Goal: Task Accomplishment & Management: Complete application form

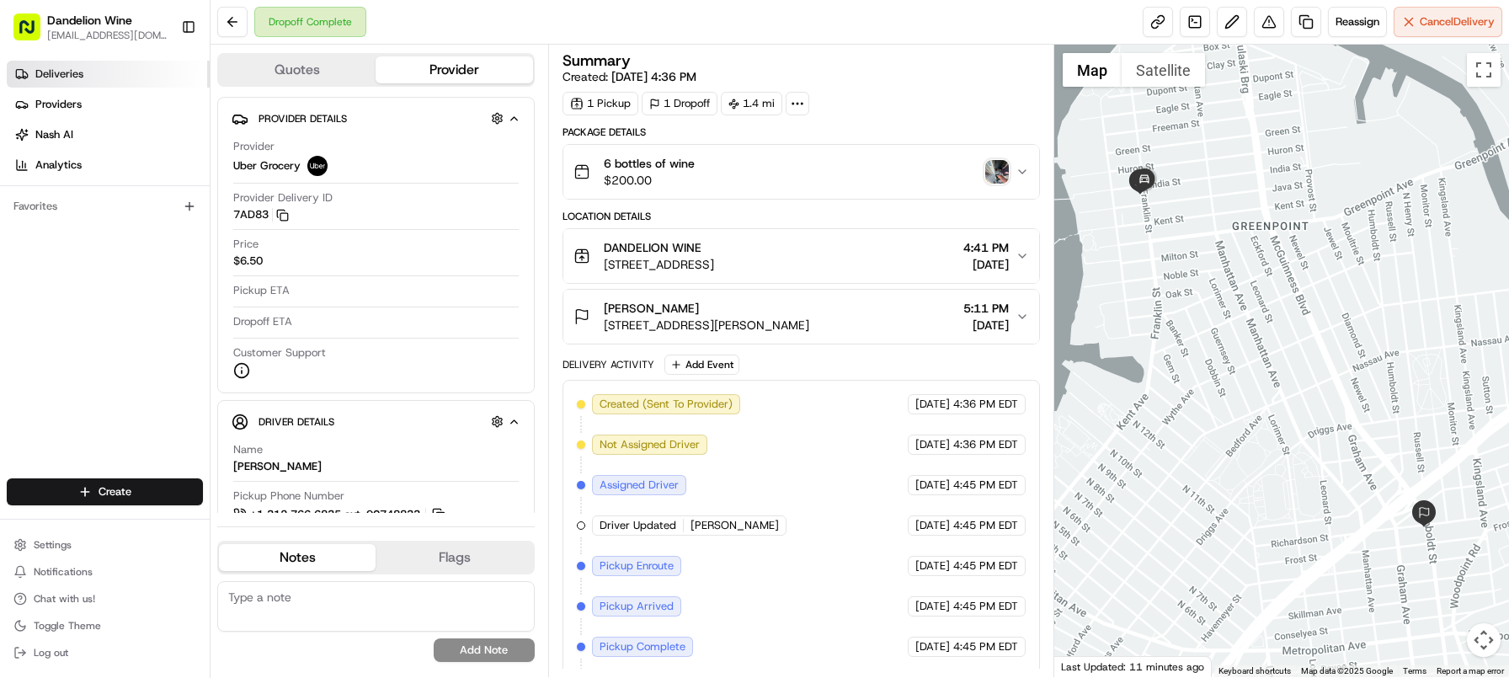
click at [78, 85] on link "Deliveries" at bounding box center [108, 74] width 203 height 27
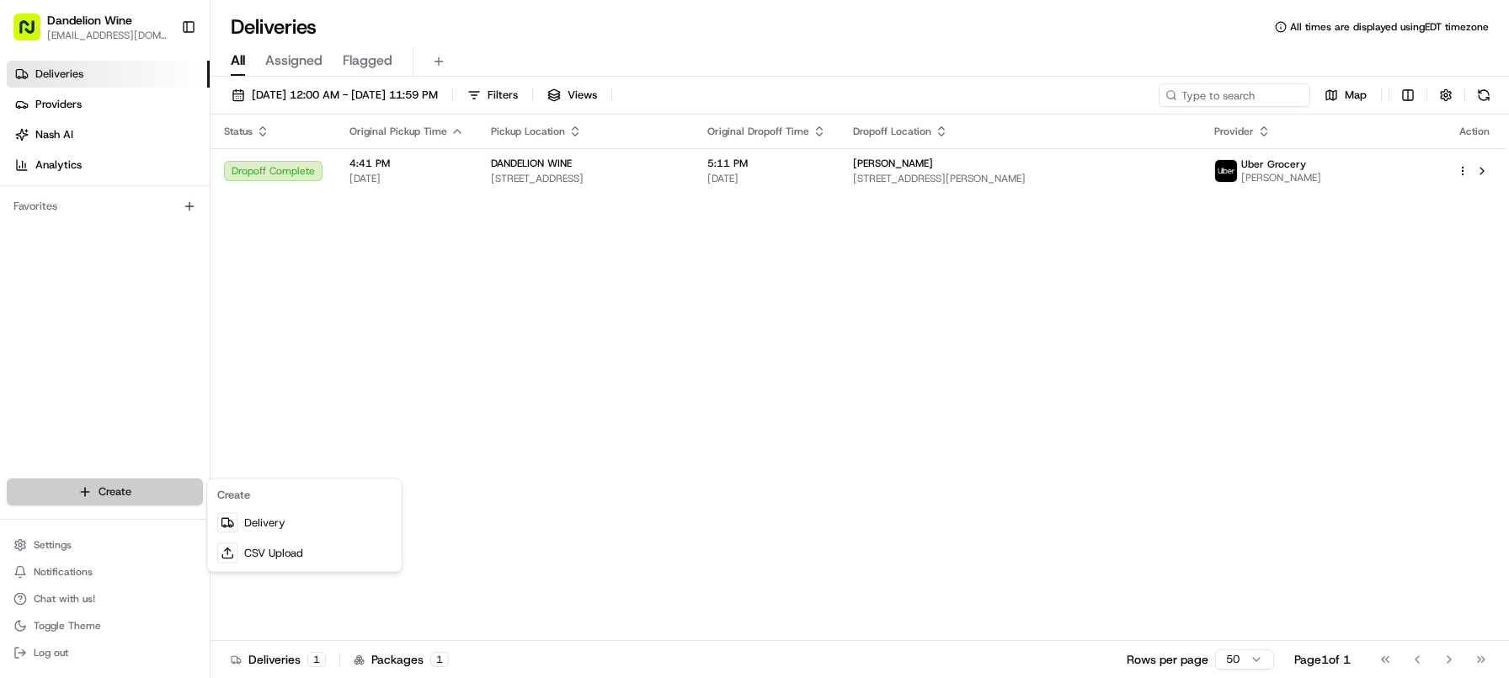
click at [112, 495] on html "Dandelion Wine [EMAIL_ADDRESS][DOMAIN_NAME] Toggle Sidebar Deliveries Providers…" at bounding box center [754, 339] width 1509 height 678
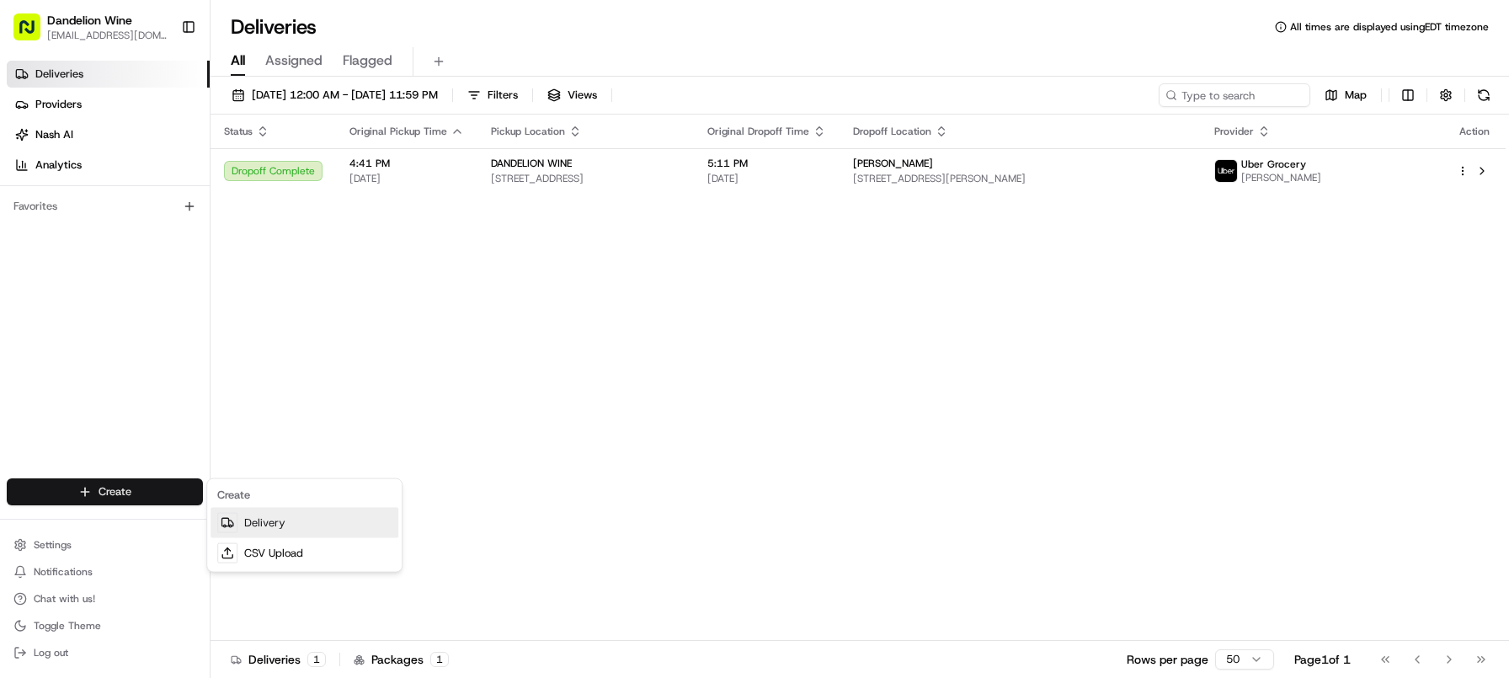
click at [336, 530] on link "Delivery" at bounding box center [304, 523] width 188 height 30
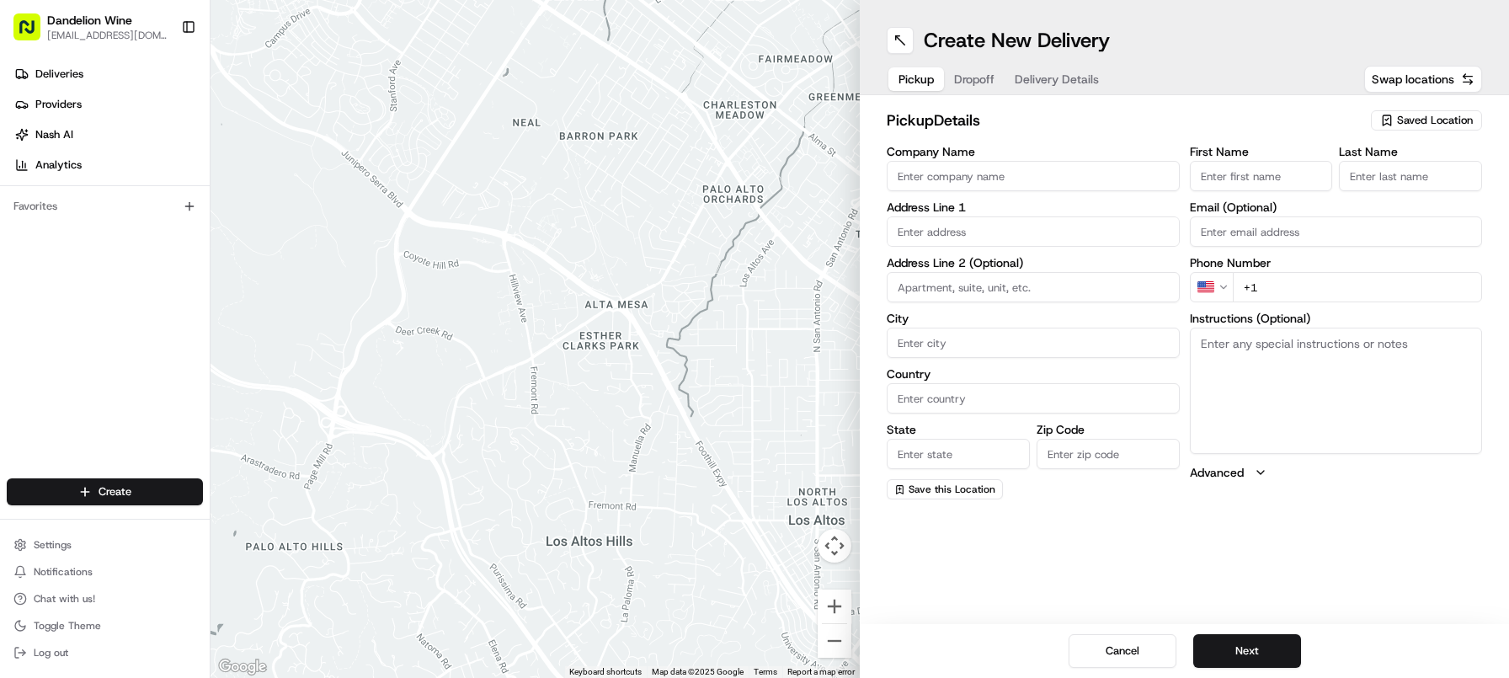
click at [1478, 115] on div "Saved Location" at bounding box center [1426, 120] width 111 height 20
click at [1439, 178] on span "DANDELION WINE" at bounding box center [1397, 183] width 207 height 15
type input "DANDELION WINE"
type input "[STREET_ADDRESS]"
type input "[GEOGRAPHIC_DATA]"
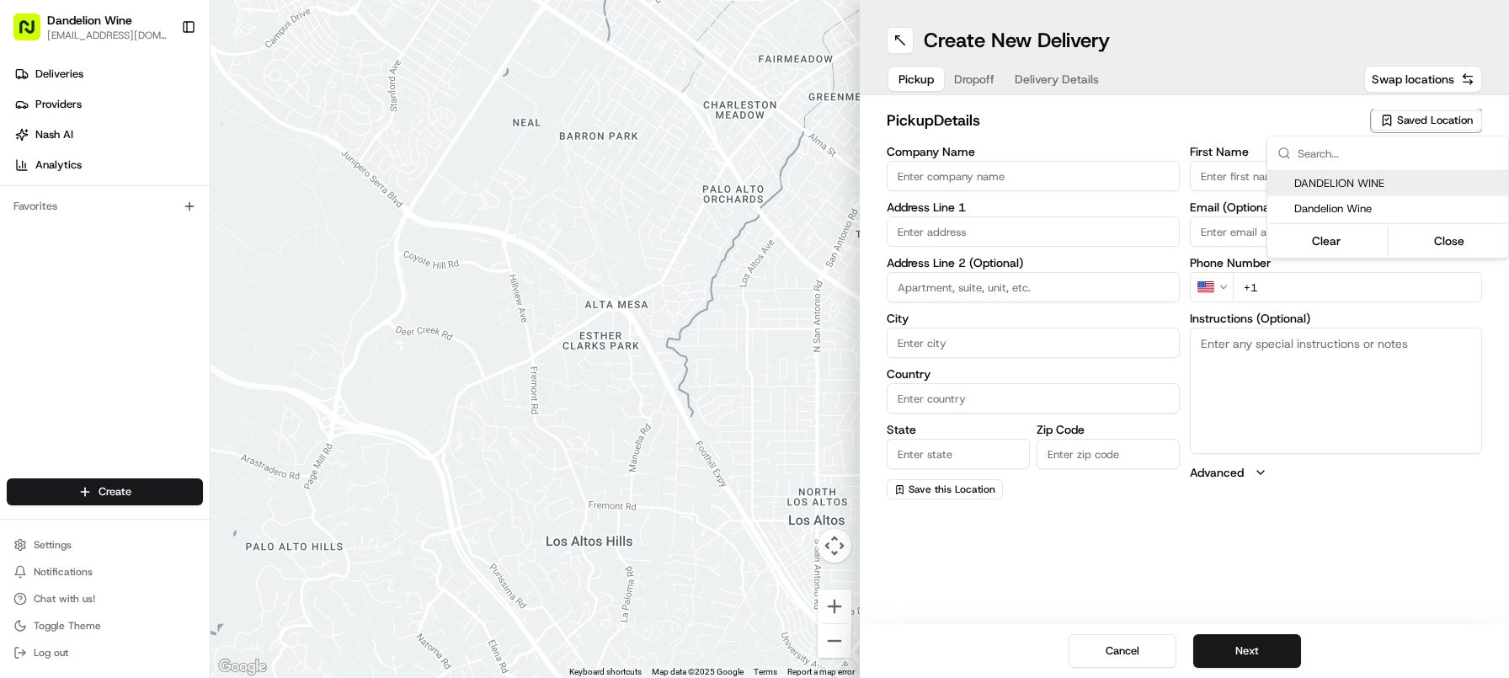
type input "US"
type input "NY"
type input "11222"
type input "[EMAIL_ADDRESS][DOMAIN_NAME]"
type input "[PHONE_NUMBER]"
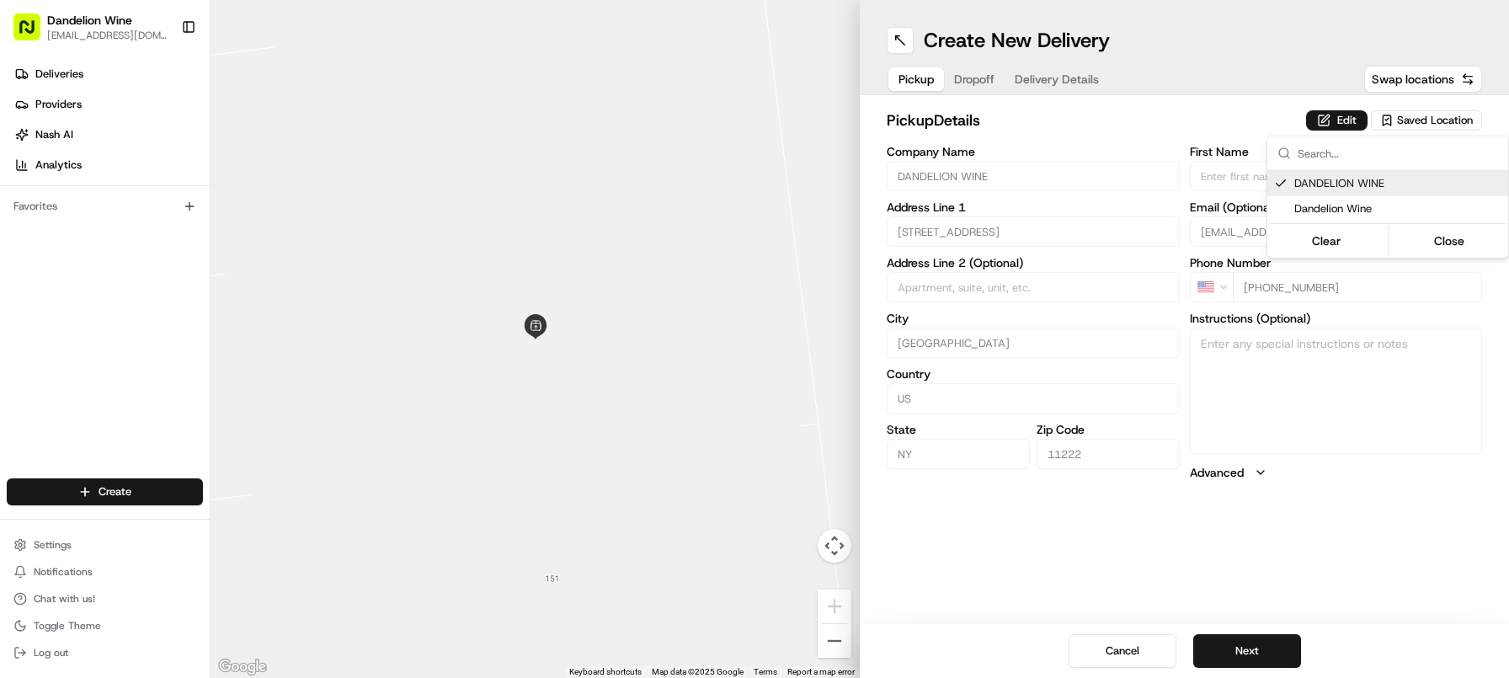
click at [1244, 653] on html "Dandelion Wine [EMAIL_ADDRESS][DOMAIN_NAME] Toggle Sidebar Deliveries Providers…" at bounding box center [754, 339] width 1509 height 678
click at [1260, 661] on button "Next" at bounding box center [1247, 651] width 108 height 34
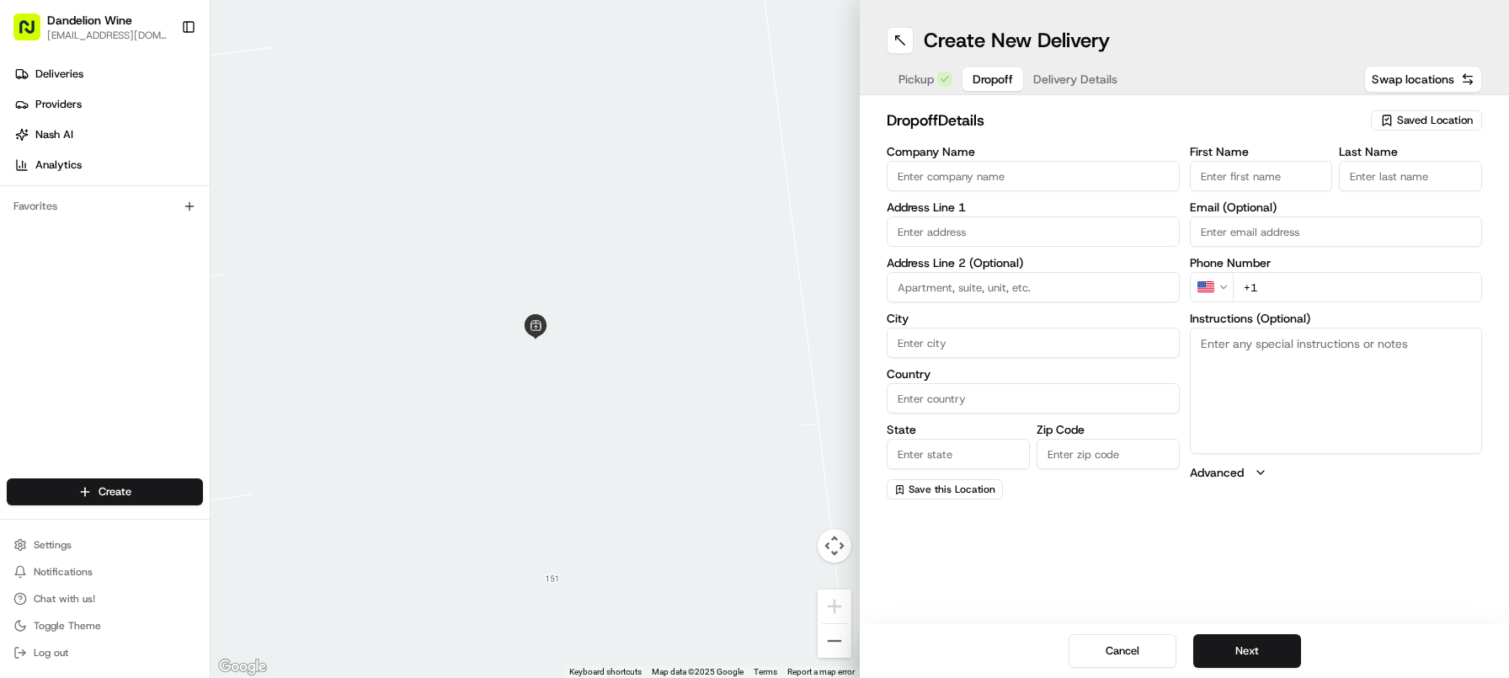
click at [1233, 168] on input "First Name" at bounding box center [1261, 176] width 143 height 30
type input "[PERSON_NAME]"
click at [1409, 178] on input "Last Name" at bounding box center [1410, 176] width 143 height 30
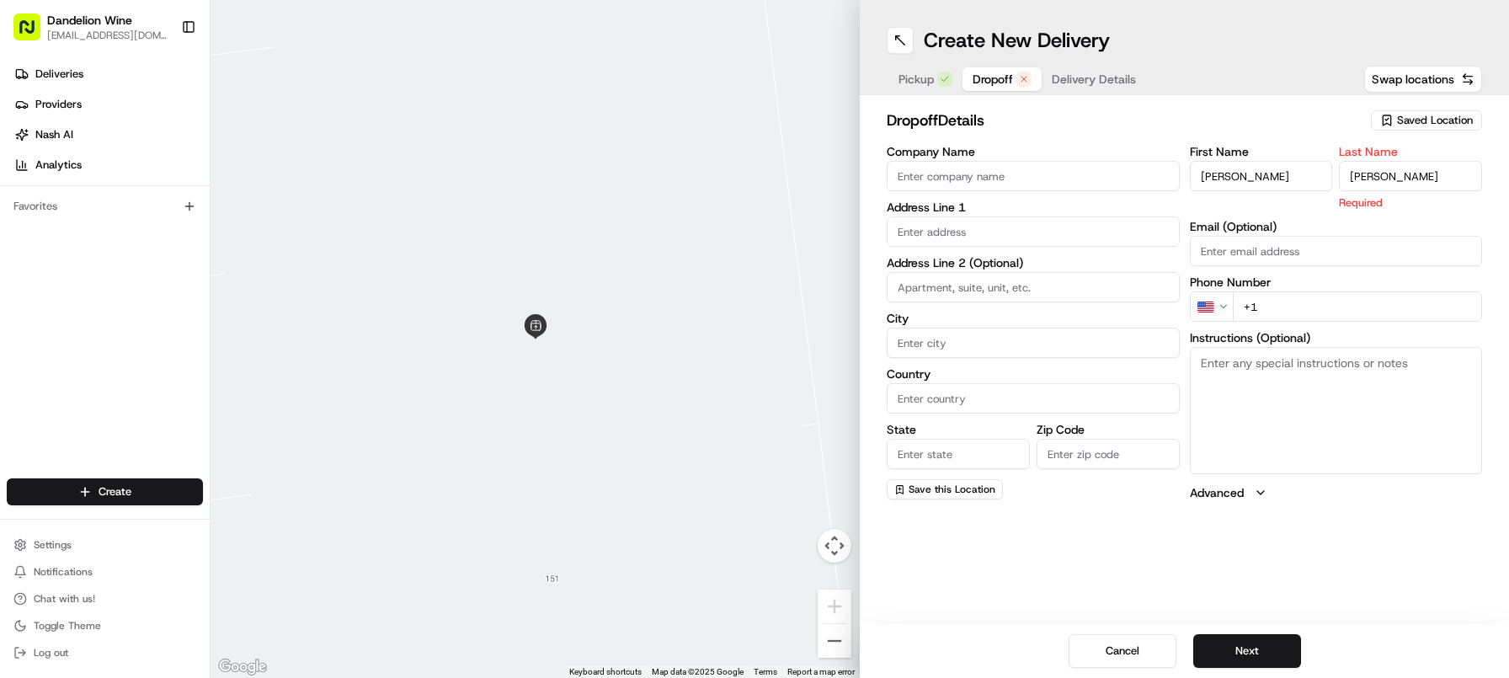
type input "[PERSON_NAME]"
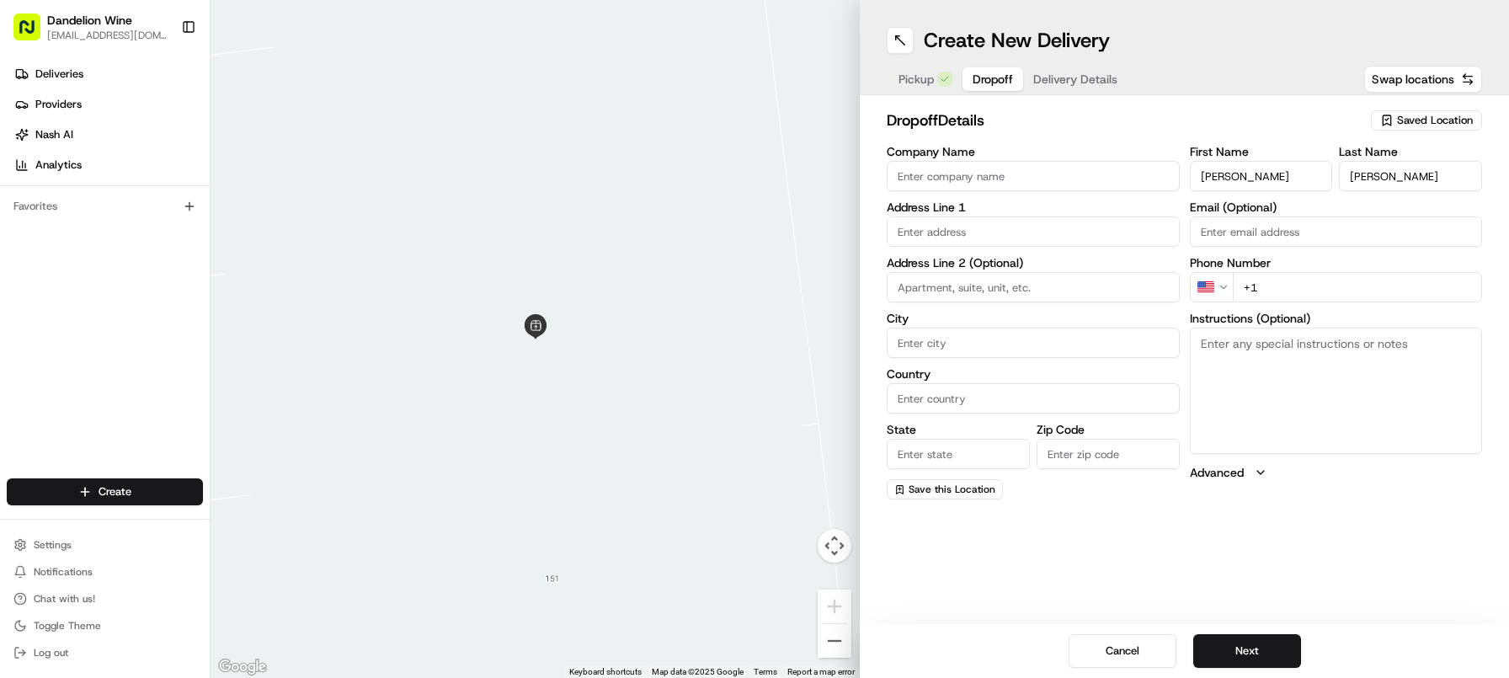
click at [1301, 280] on input "+1" at bounding box center [1358, 287] width 250 height 30
paste input "[PHONE_NUMBER]"
type input "[PHONE_NUMBER]"
click at [990, 223] on input "text" at bounding box center [1033, 231] width 293 height 30
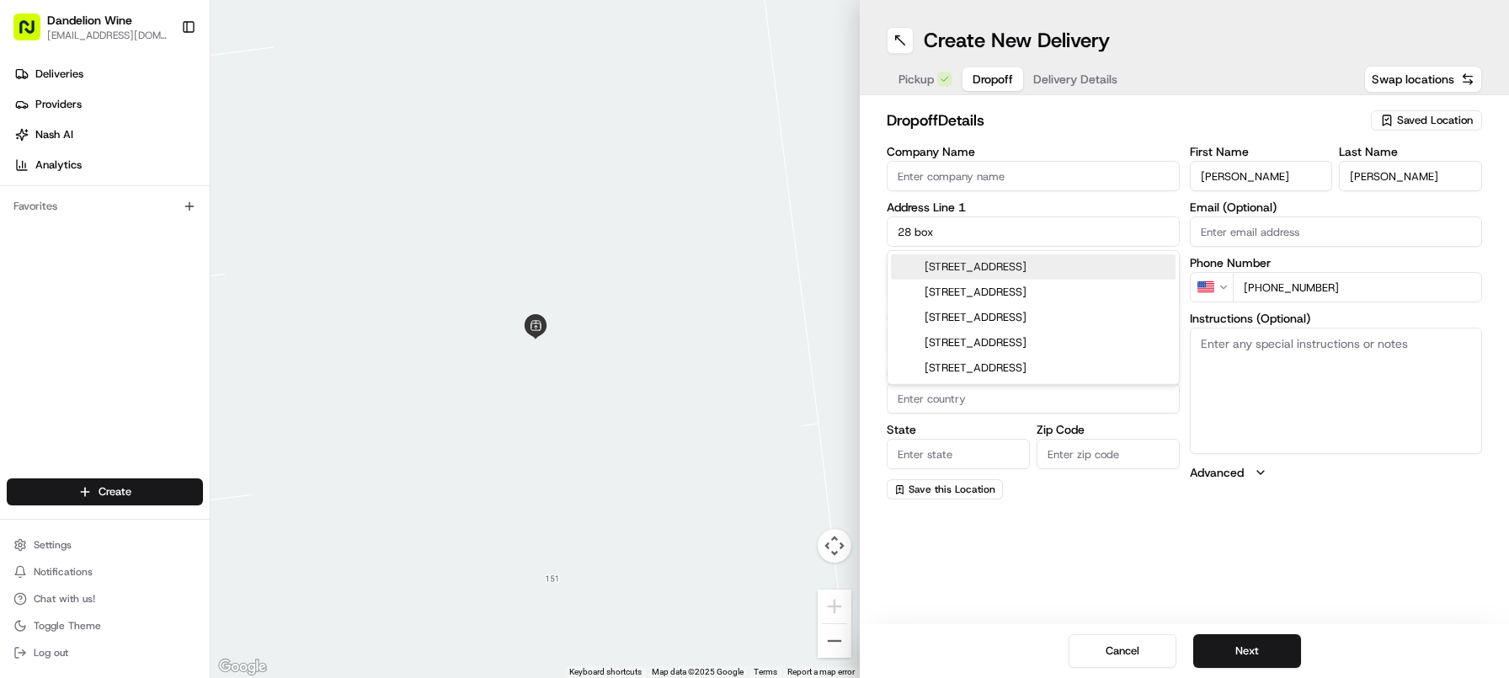
click at [1006, 261] on div "[STREET_ADDRESS]" at bounding box center [1033, 266] width 285 height 25
type input "[STREET_ADDRESS]"
type input "[GEOGRAPHIC_DATA]"
type input "NY"
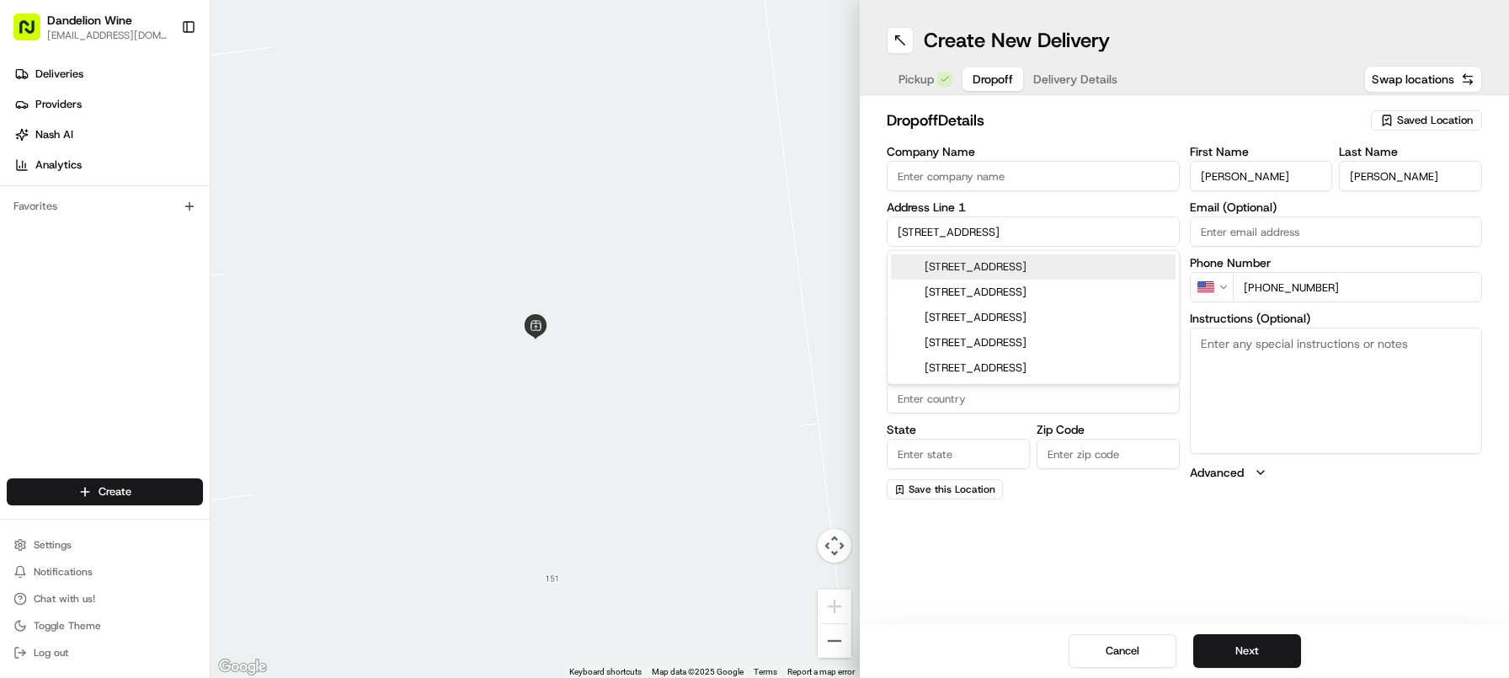
type input "11222"
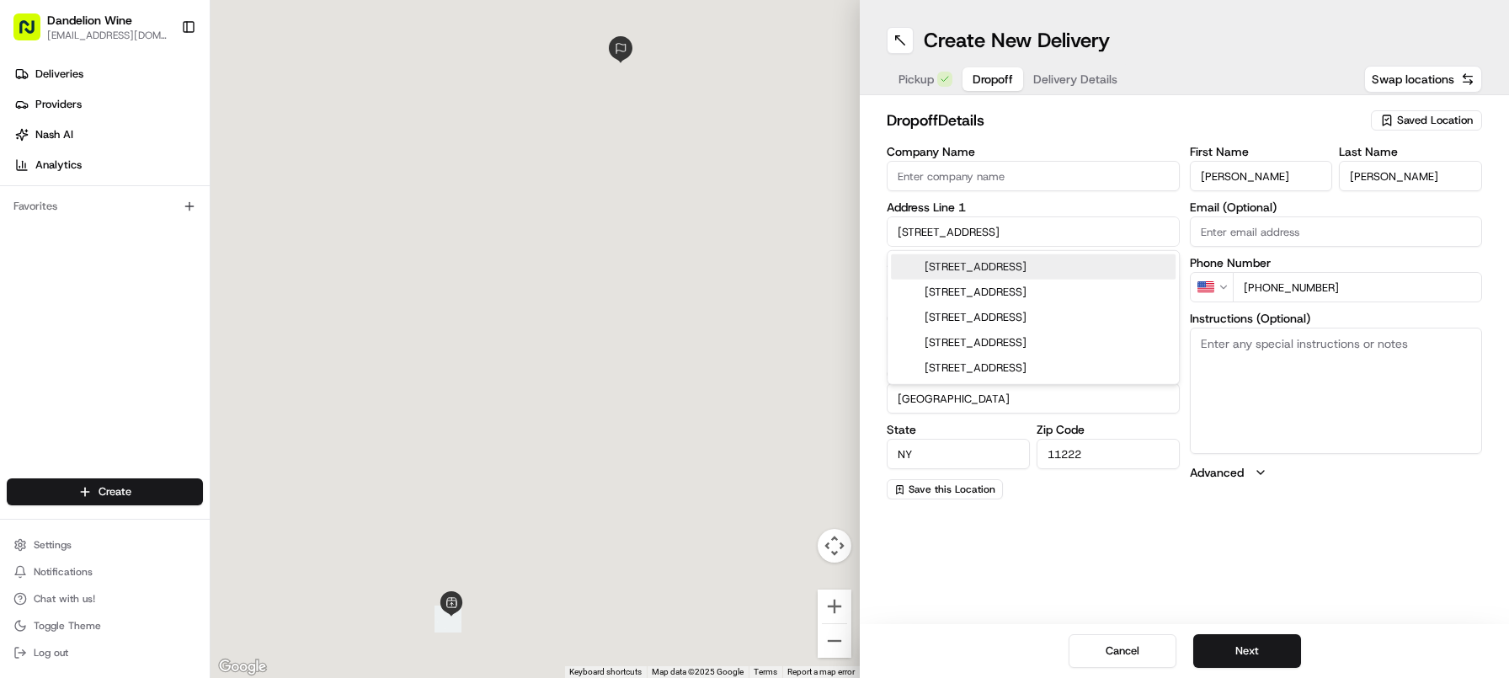
type input "[STREET_ADDRESS]"
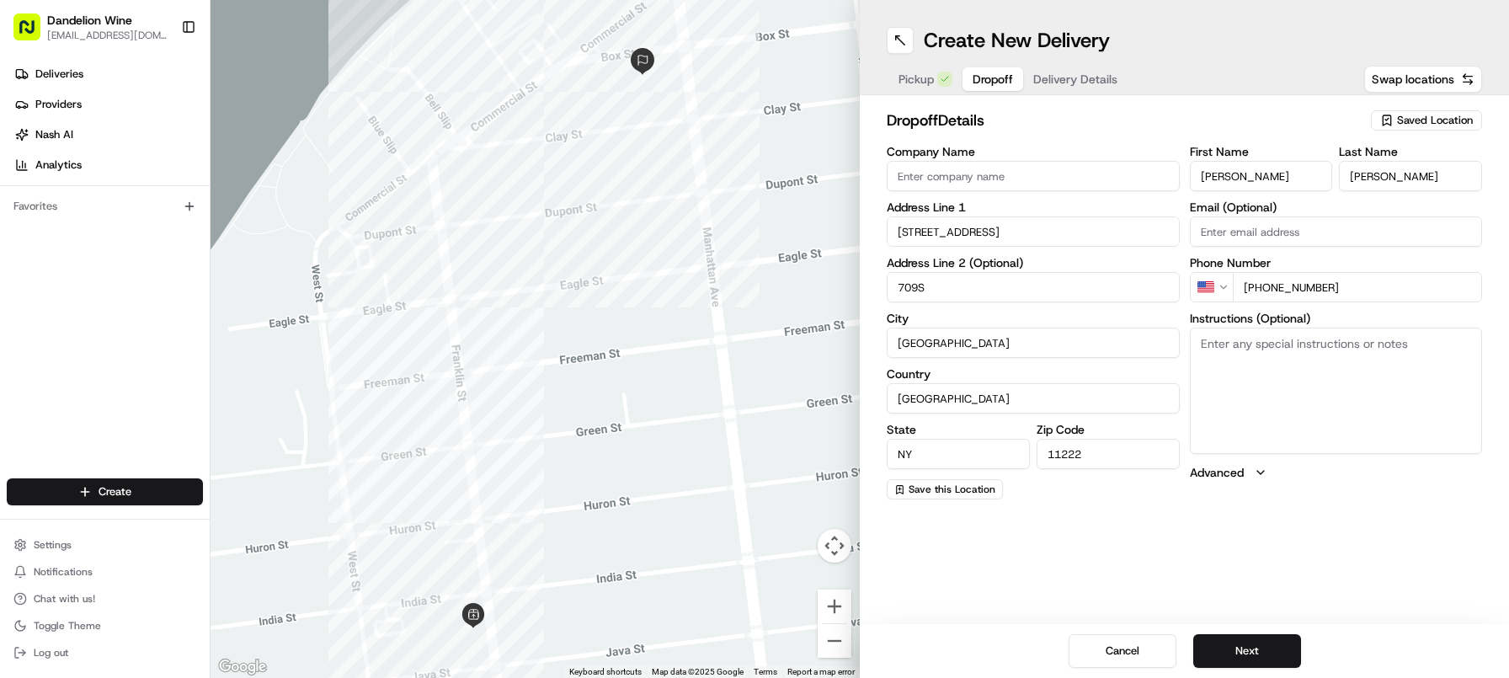
type input "709S"
click at [1340, 343] on textarea "Instructions (Optional)" at bounding box center [1336, 391] width 293 height 126
type textarea "doorman should let you up to apartment"
click at [1158, 554] on div "Create New Delivery Pickup Dropoff Delivery Details Swap locations dropoff Deta…" at bounding box center [1184, 339] width 649 height 678
click at [1274, 645] on button "Next" at bounding box center [1247, 651] width 108 height 34
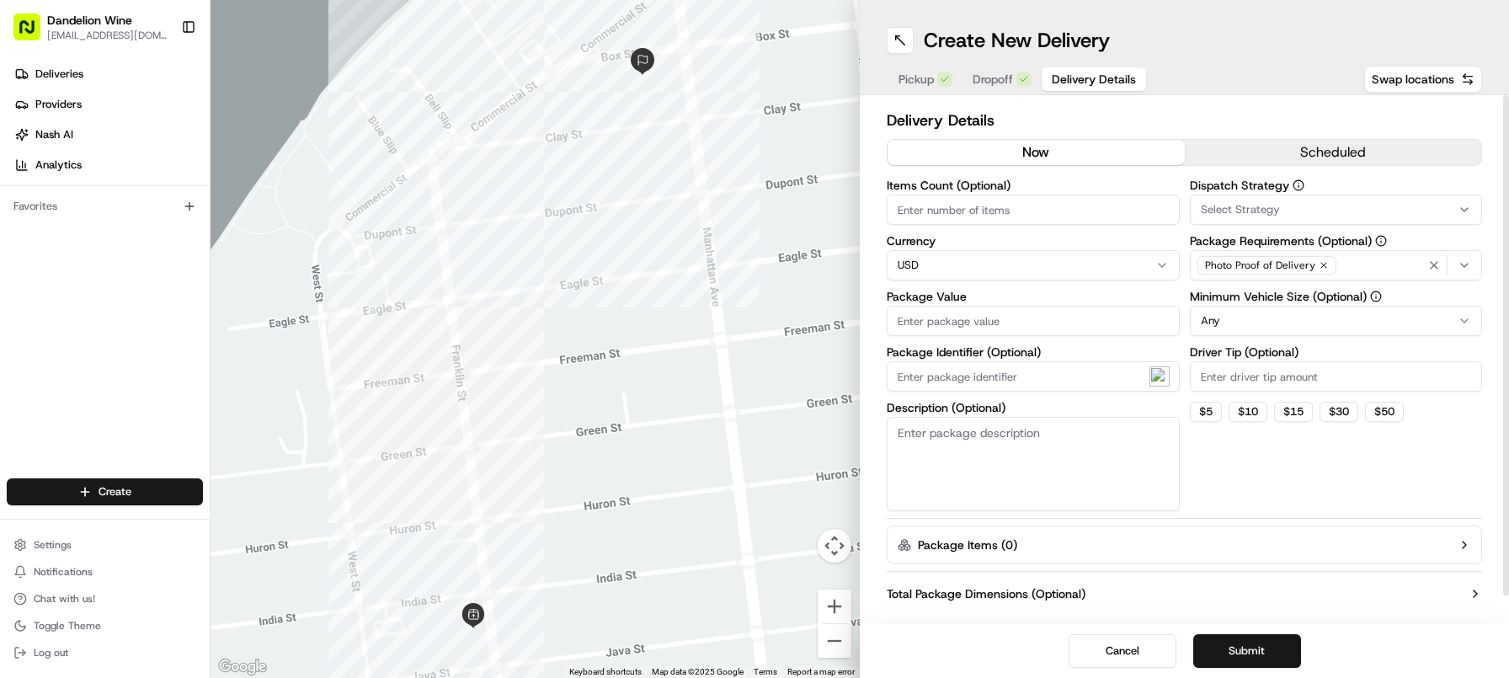
click at [969, 205] on input "Items Count (Optional)" at bounding box center [1033, 209] width 293 height 30
type input "7"
click at [1008, 334] on input "Package Value" at bounding box center [1033, 321] width 293 height 30
type input "160"
click at [1284, 380] on input "Driver Tip (Optional)" at bounding box center [1336, 376] width 293 height 30
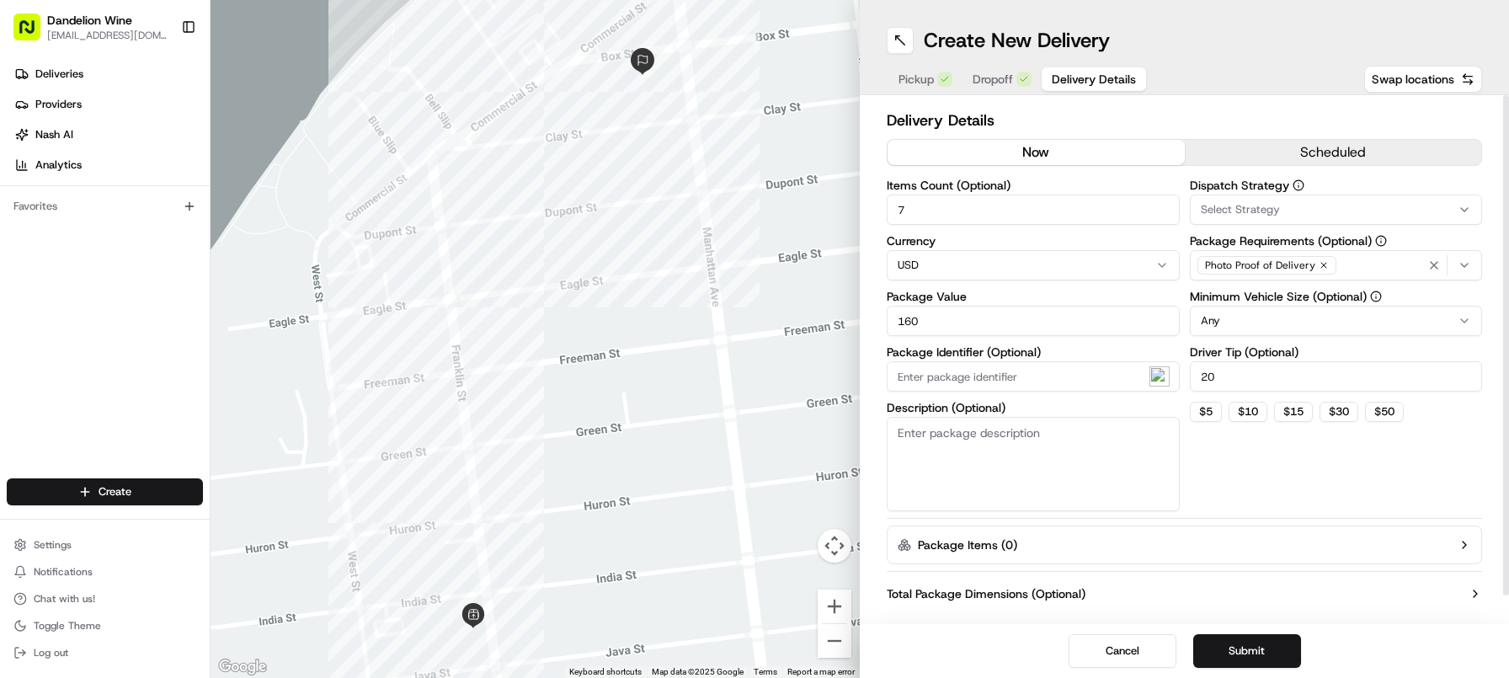
type input "20"
click at [1268, 451] on div "Dispatch Strategy Select Strategy Package Requirements (Optional) Photo Proof o…" at bounding box center [1336, 345] width 293 height 332
click at [1226, 665] on button "Submit" at bounding box center [1247, 651] width 108 height 34
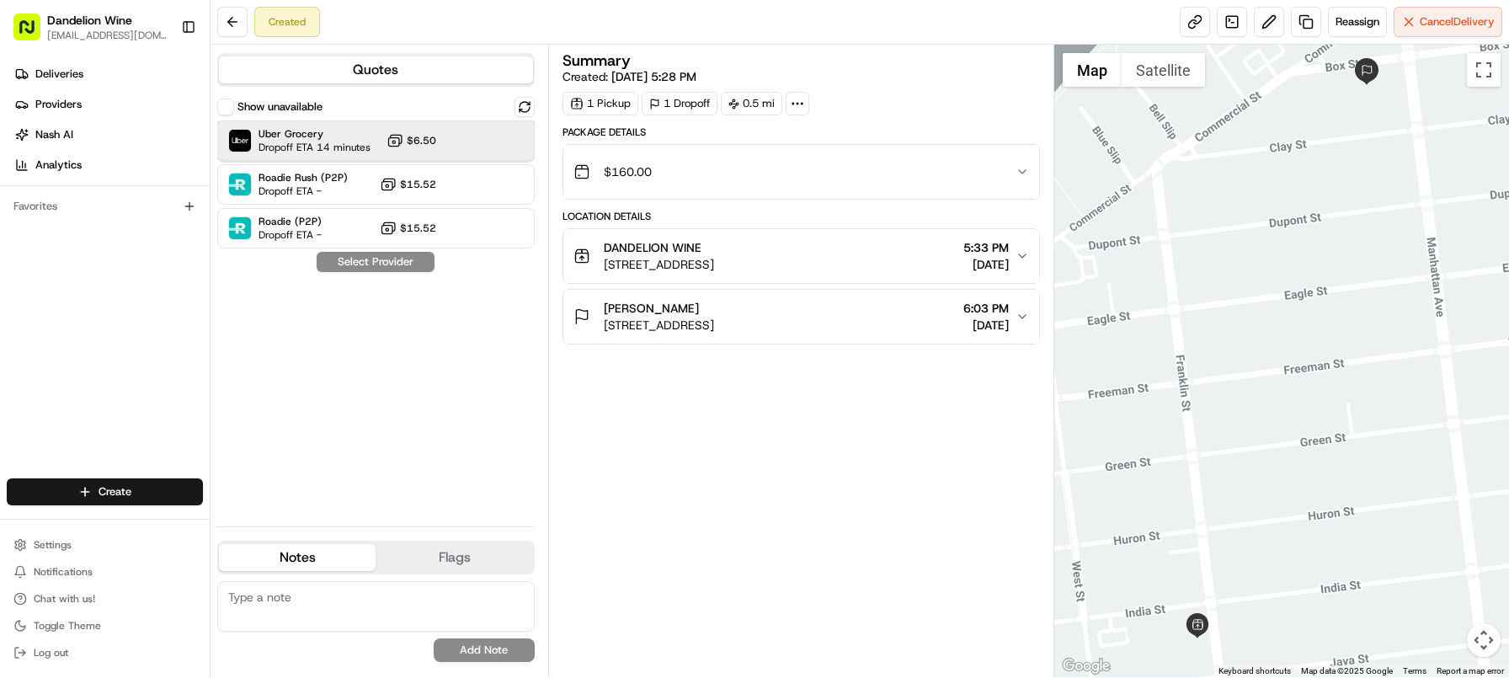
click at [304, 132] on span "Uber Grocery" at bounding box center [314, 133] width 112 height 13
click at [378, 264] on button "Assign Provider" at bounding box center [376, 262] width 120 height 20
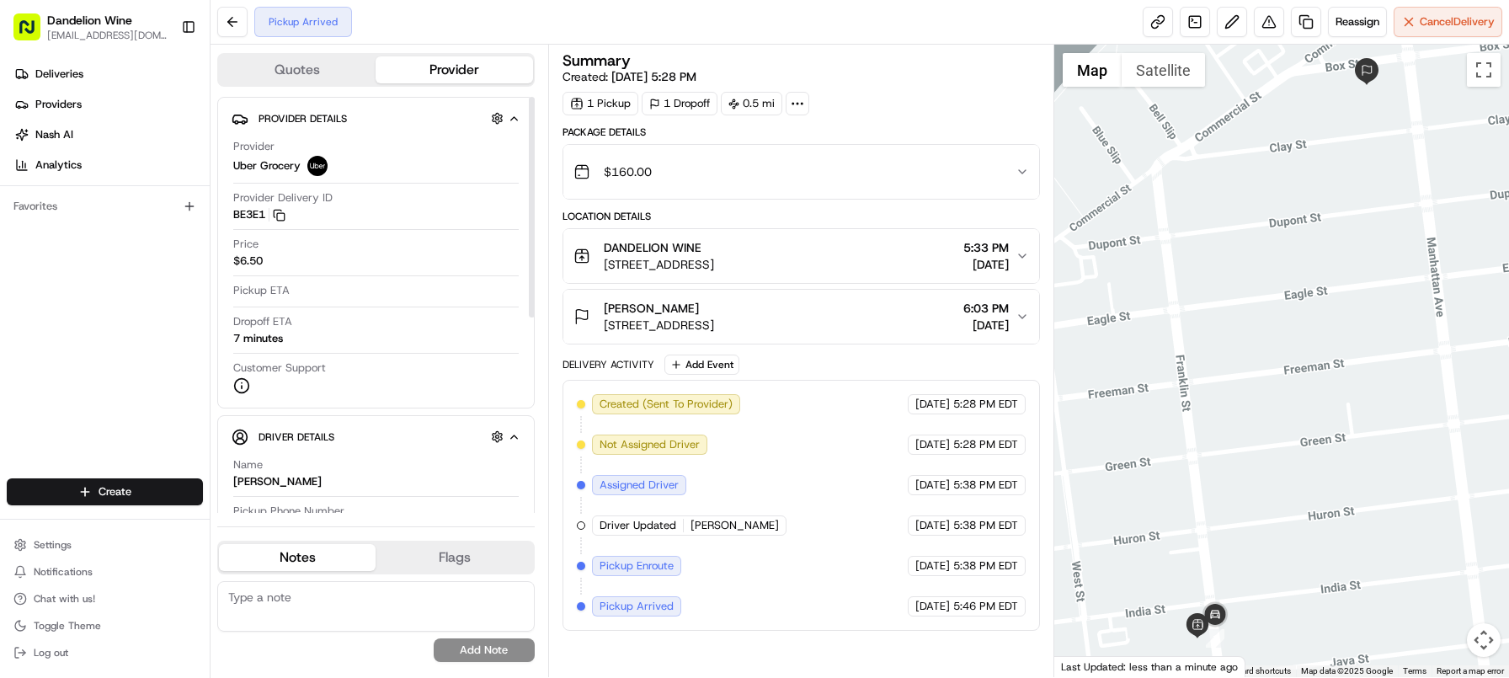
click at [463, 440] on button "Driver Details Hidden ( 5 )" at bounding box center [376, 437] width 289 height 28
click at [452, 447] on button "[PERSON_NAME] car Hidden ( 5 )" at bounding box center [376, 437] width 289 height 28
click at [399, 24] on div "Pickup Arrived Reassign Cancel Delivery" at bounding box center [859, 22] width 1298 height 45
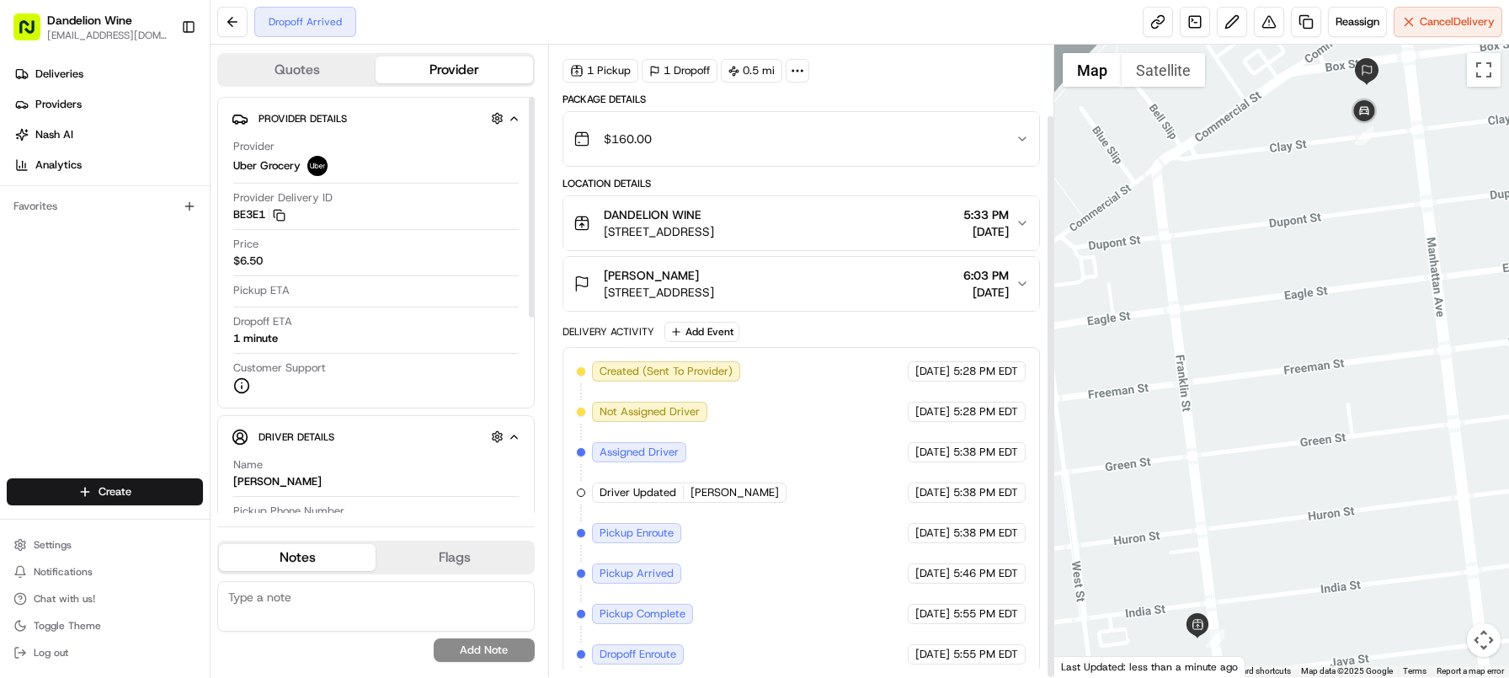
scroll to position [78, 0]
